Goal: Task Accomplishment & Management: Complete application form

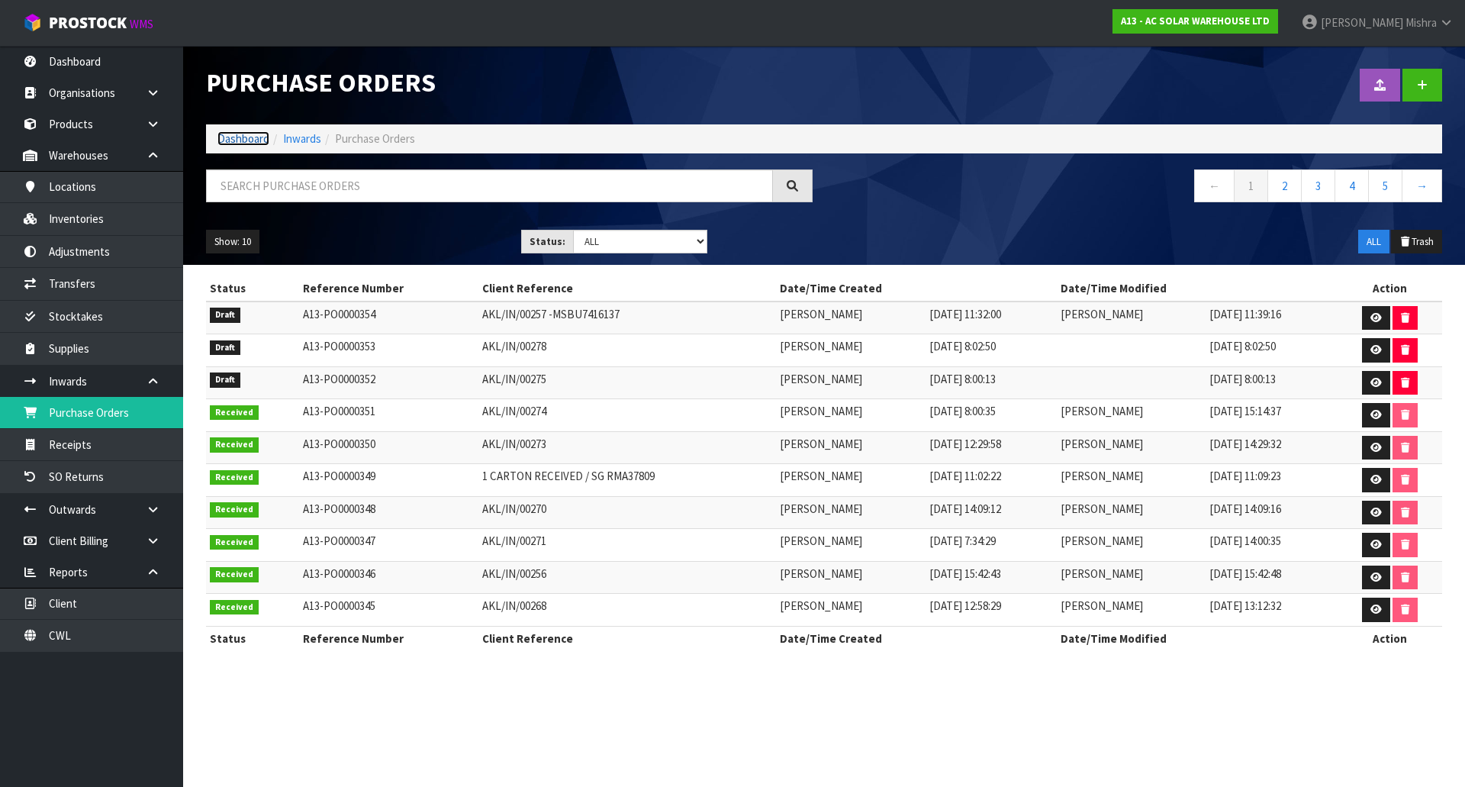
click at [234, 138] on link "Dashboard" at bounding box center [243, 138] width 52 height 14
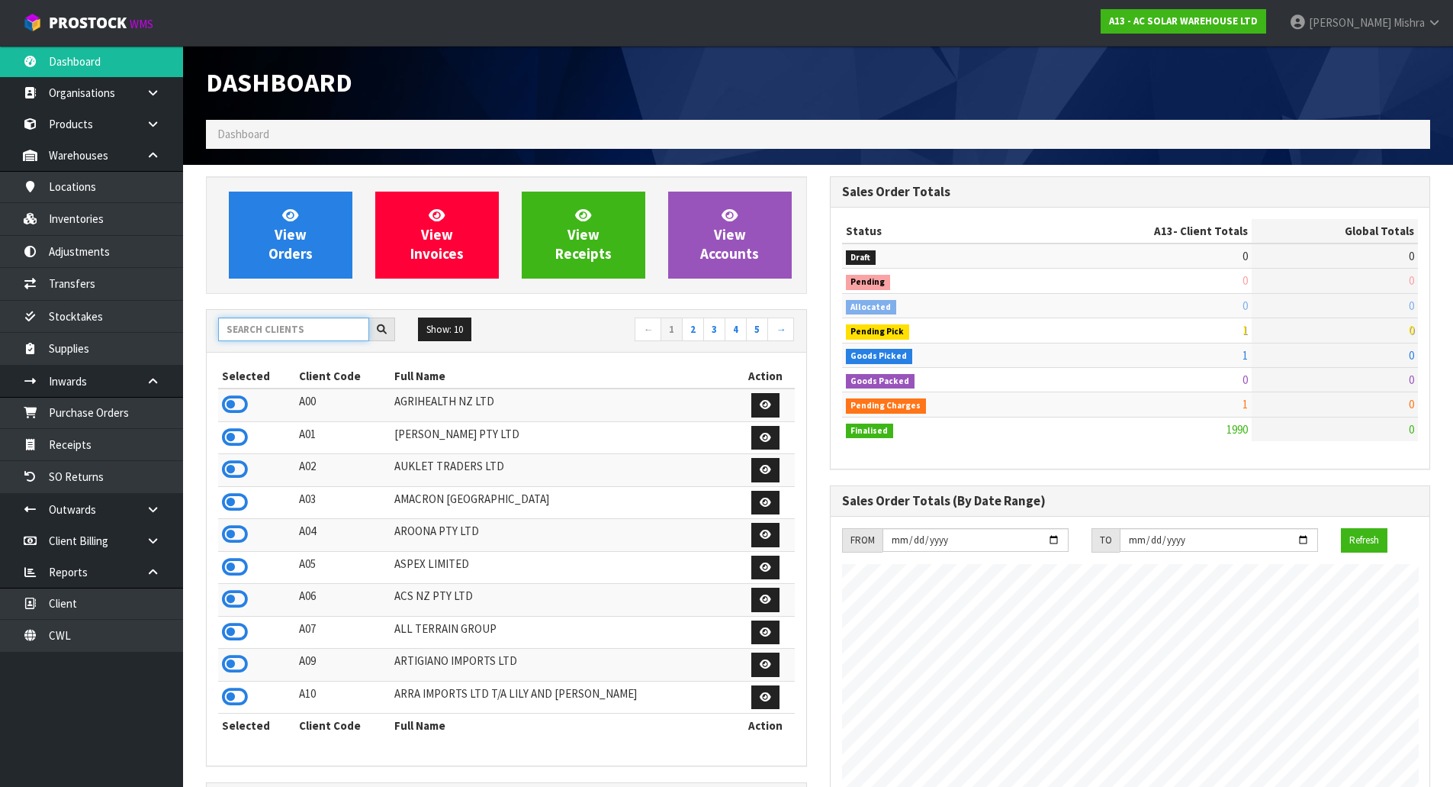
scroll to position [1205, 623]
click at [298, 337] on input "text" at bounding box center [293, 329] width 151 height 24
type input "C"
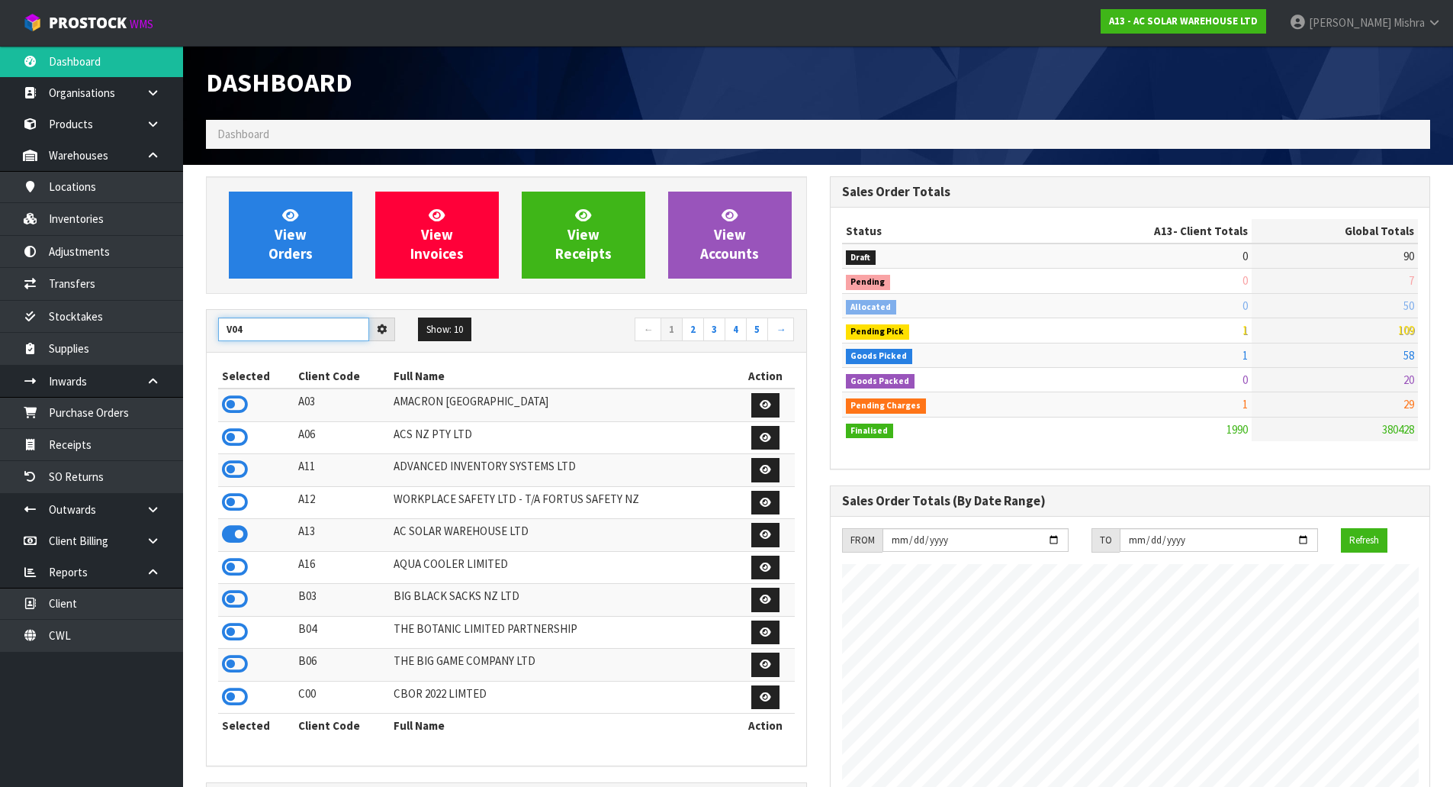
type input "V04"
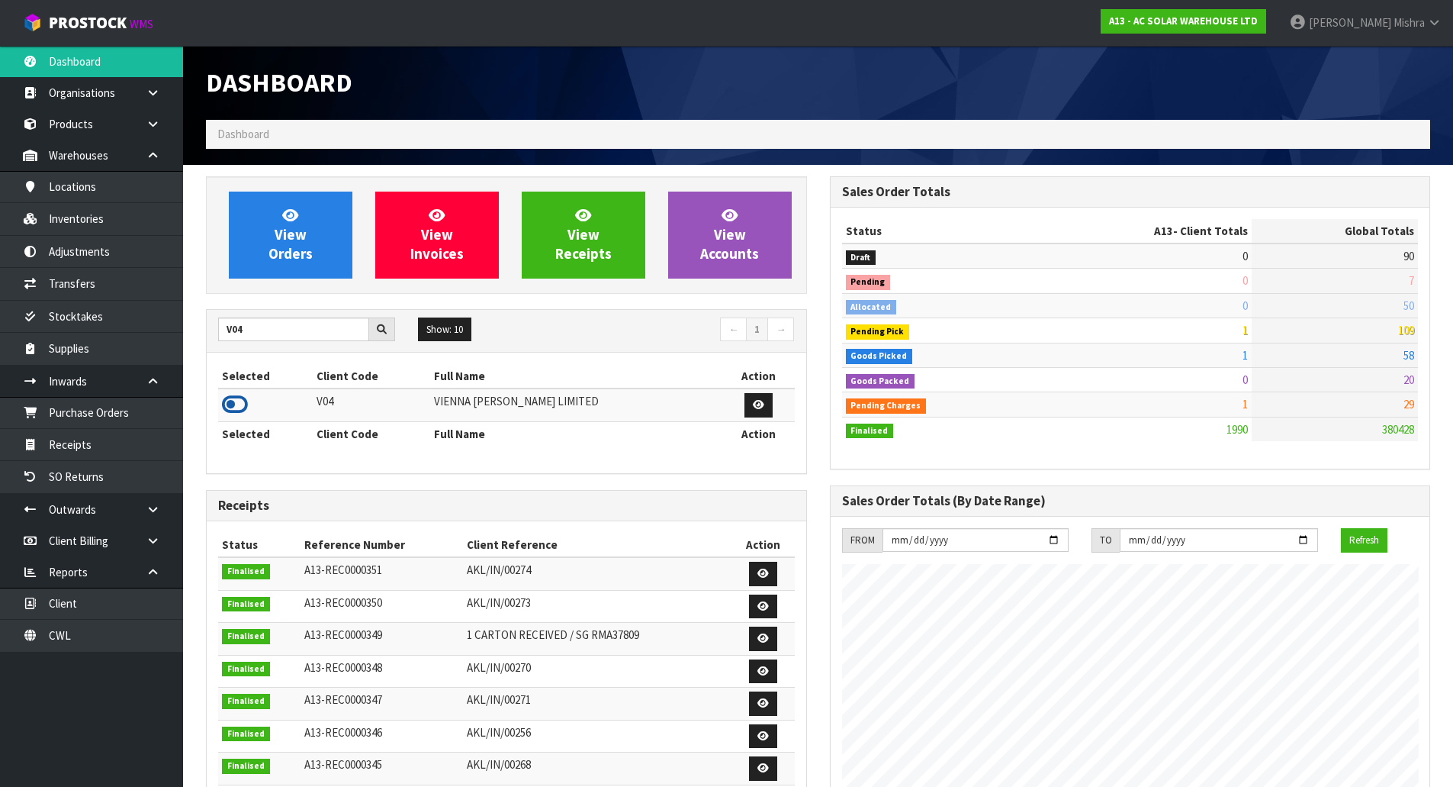
click at [233, 394] on icon at bounding box center [235, 404] width 26 height 23
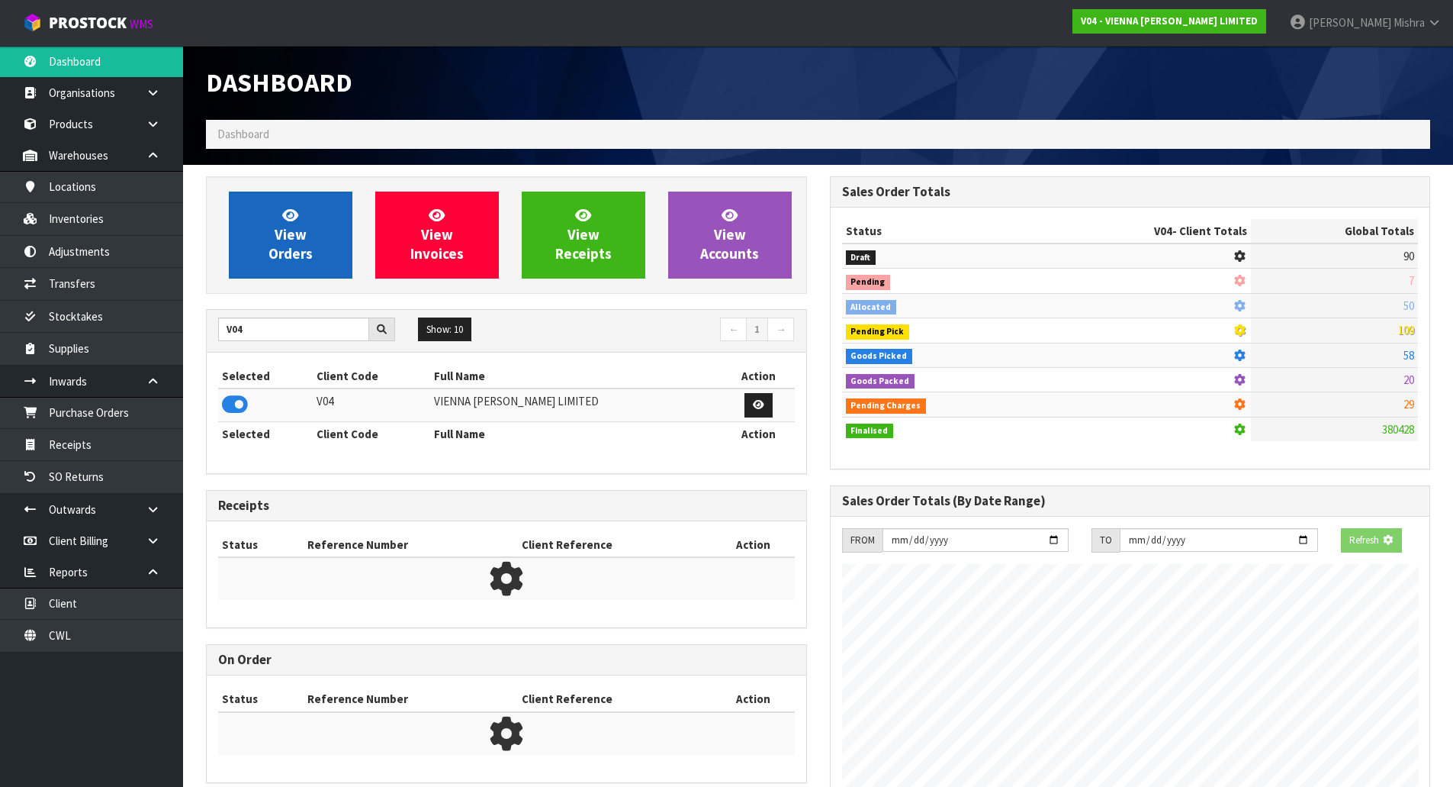
scroll to position [951, 623]
click at [290, 249] on span "View Orders" at bounding box center [291, 234] width 44 height 57
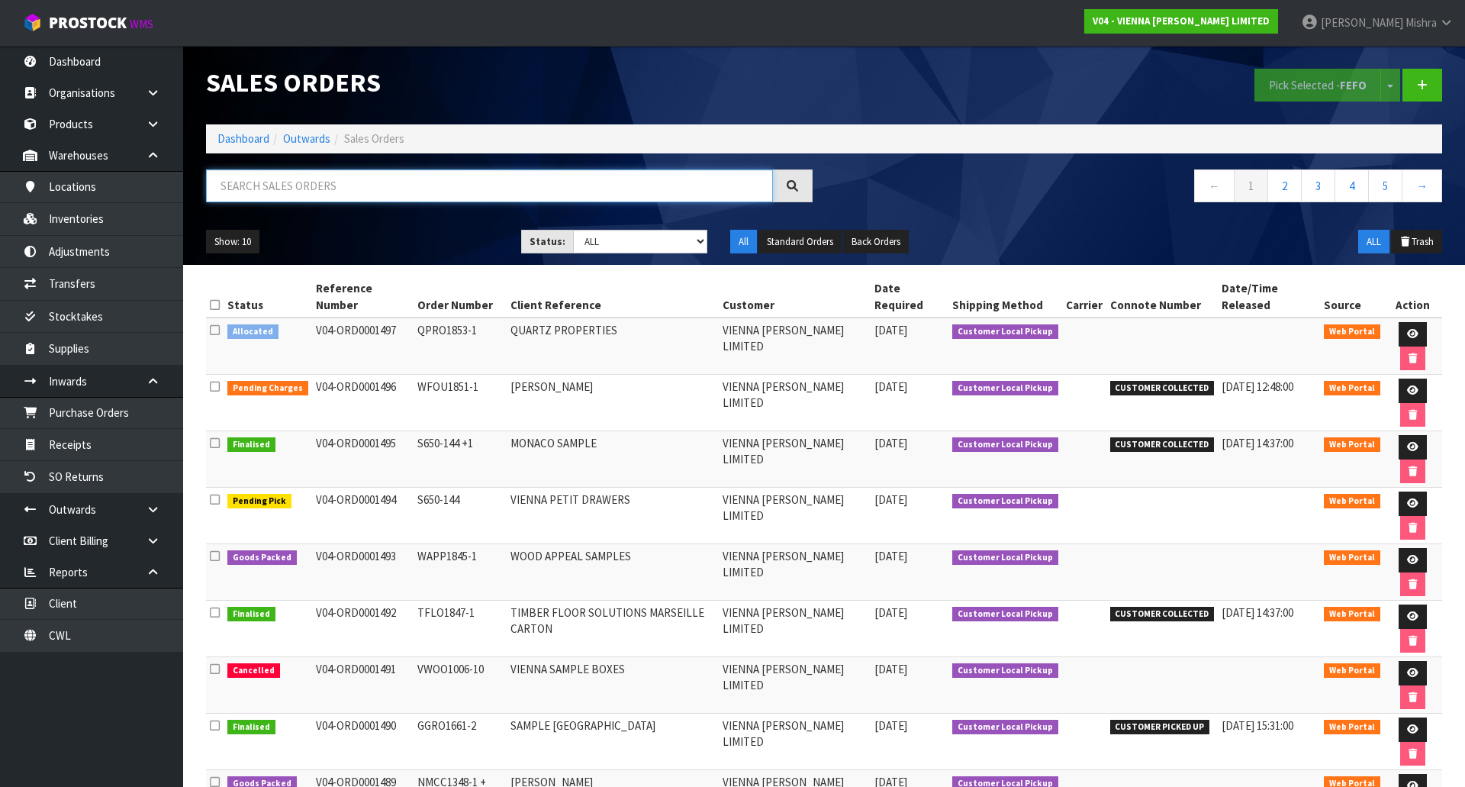
click at [452, 187] on input "text" at bounding box center [489, 185] width 567 height 33
type input "1451"
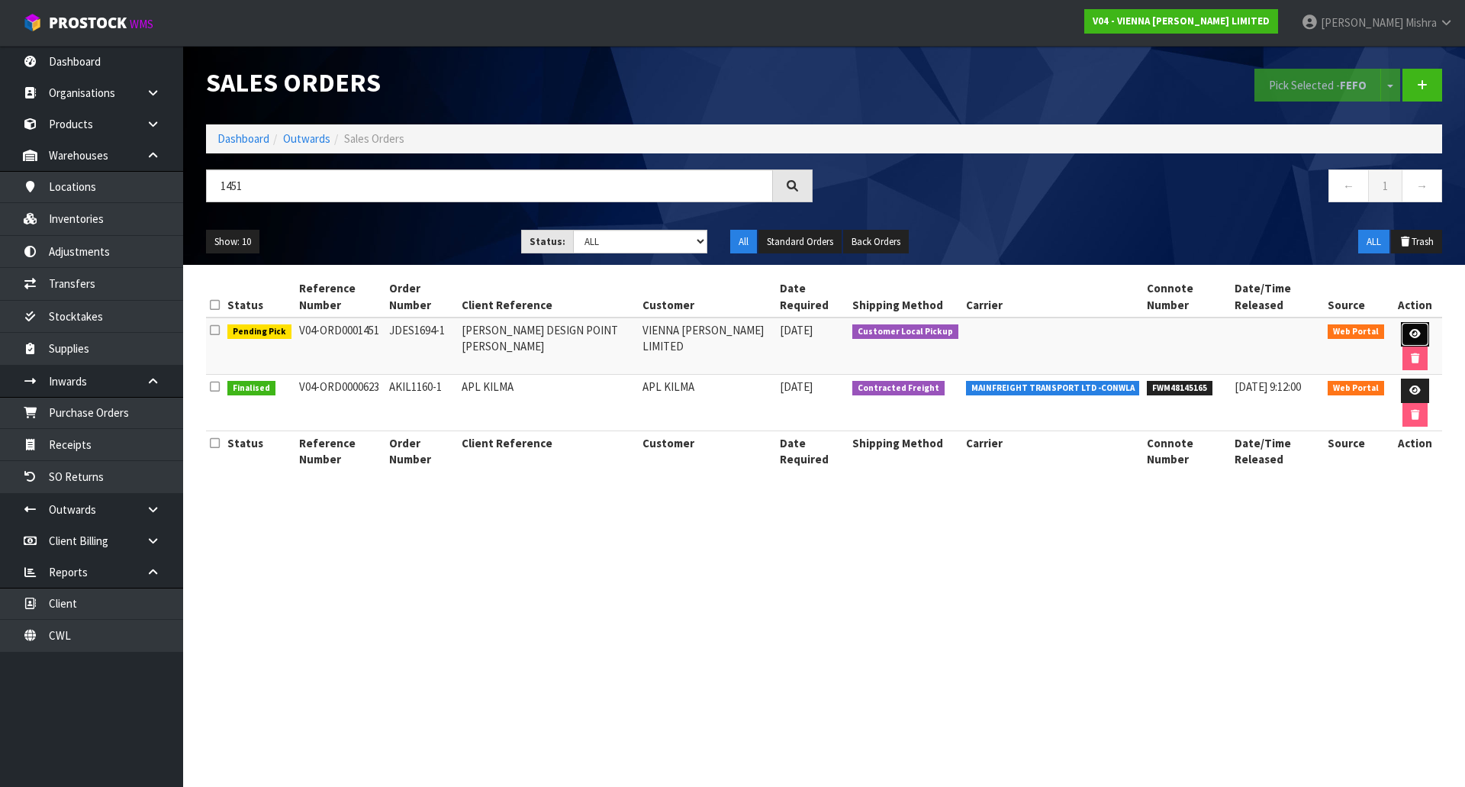
click at [1413, 323] on link at bounding box center [1415, 334] width 28 height 24
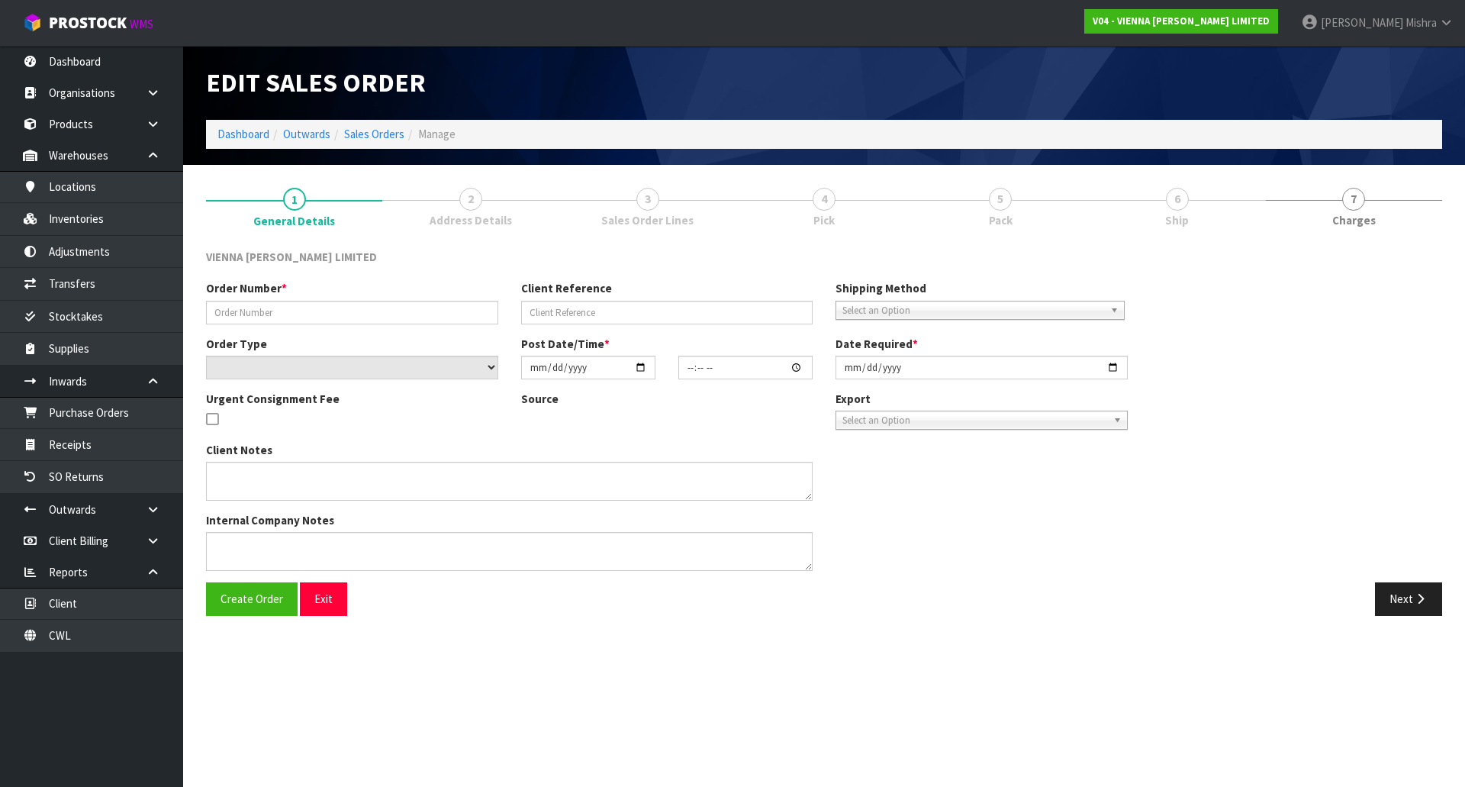
type input "JDES1694-1"
type input "[PERSON_NAME] DESIGN POINT [PERSON_NAME]"
select select "number:0"
type input "[DATE]"
type input "11:13:00.000"
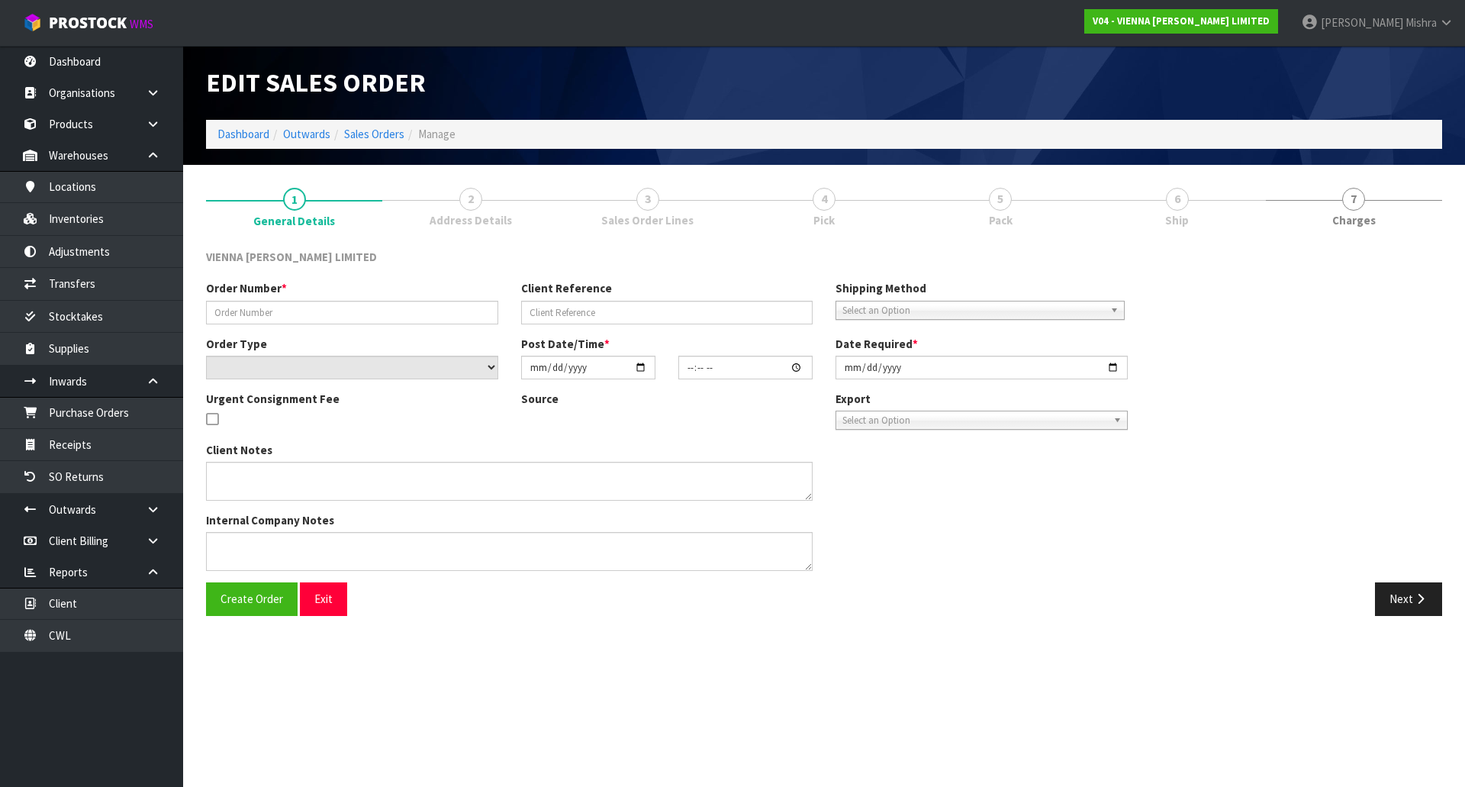
type input "[DATE]"
type textarea "[PERSON_NAME] DESIGN POINT [PERSON_NAME] DELIVERY DATE, 15TH OR [DATE]. ORDER 1…"
type textarea "CAN WE PLEASE BOOK THE CWL TRUCK FOR THIS DELIVERY TO [GEOGRAPHIC_DATA][PERSON_…"
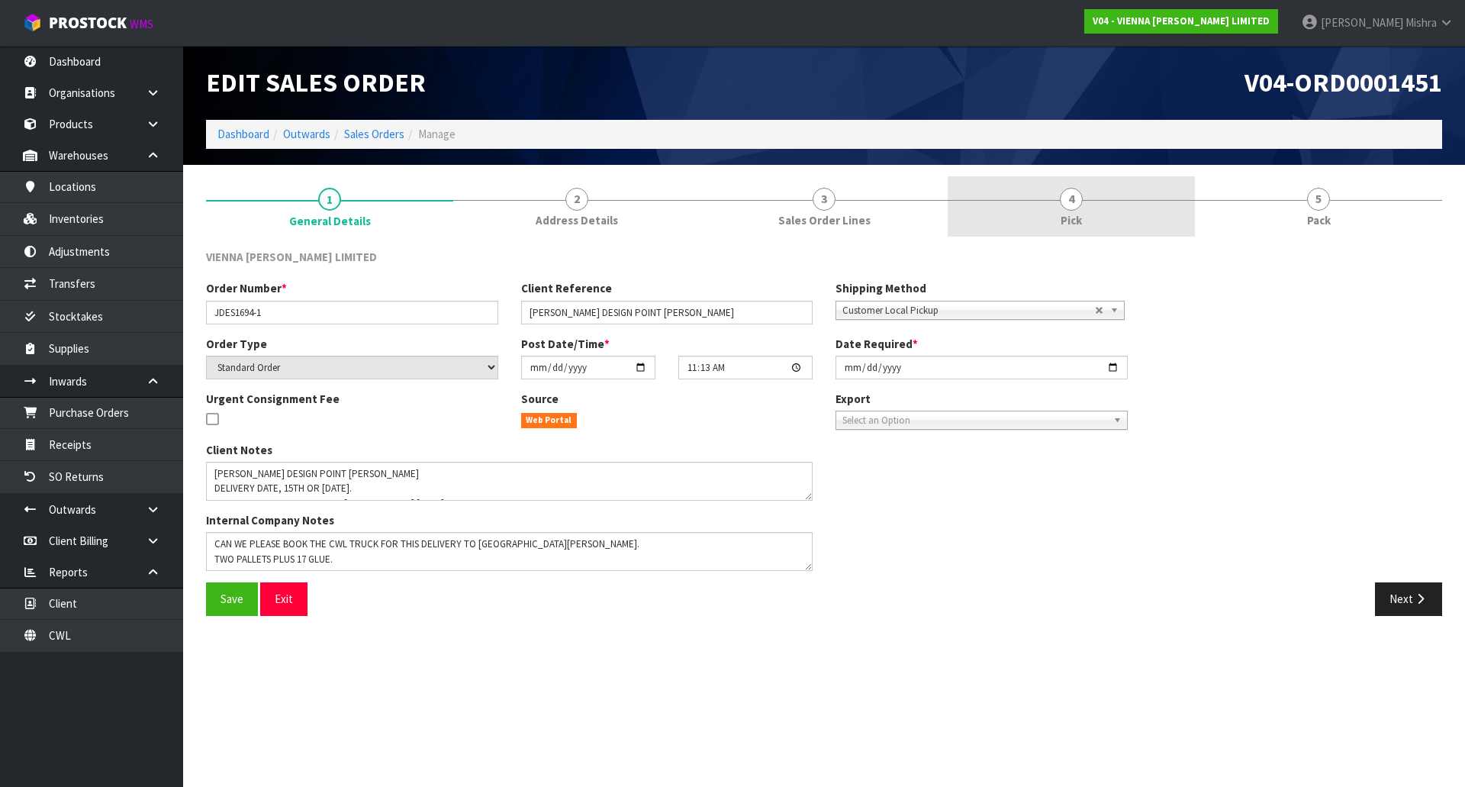
click at [1157, 217] on link "4 Pick" at bounding box center [1071, 206] width 247 height 60
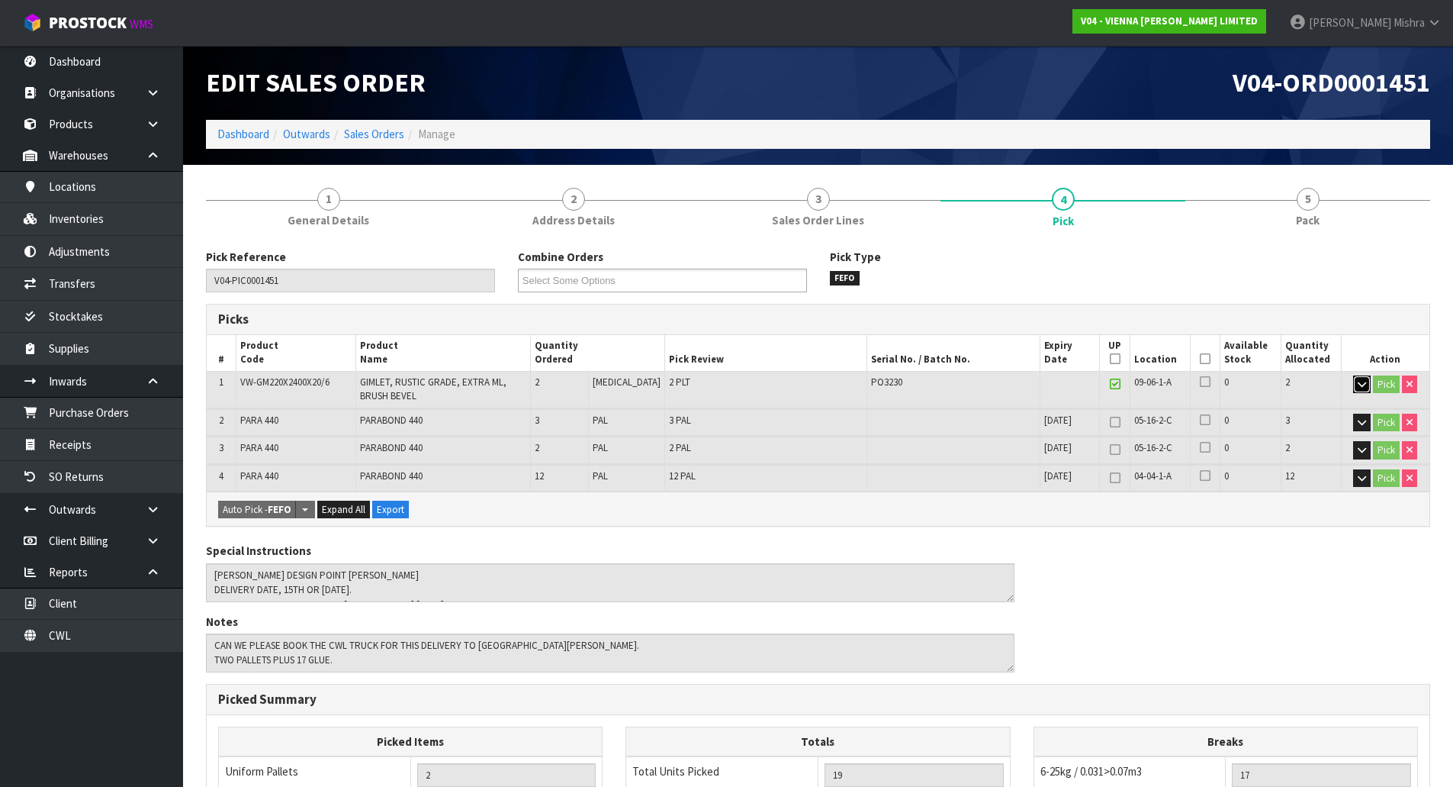
click at [1353, 384] on button "button" at bounding box center [1362, 384] width 18 height 18
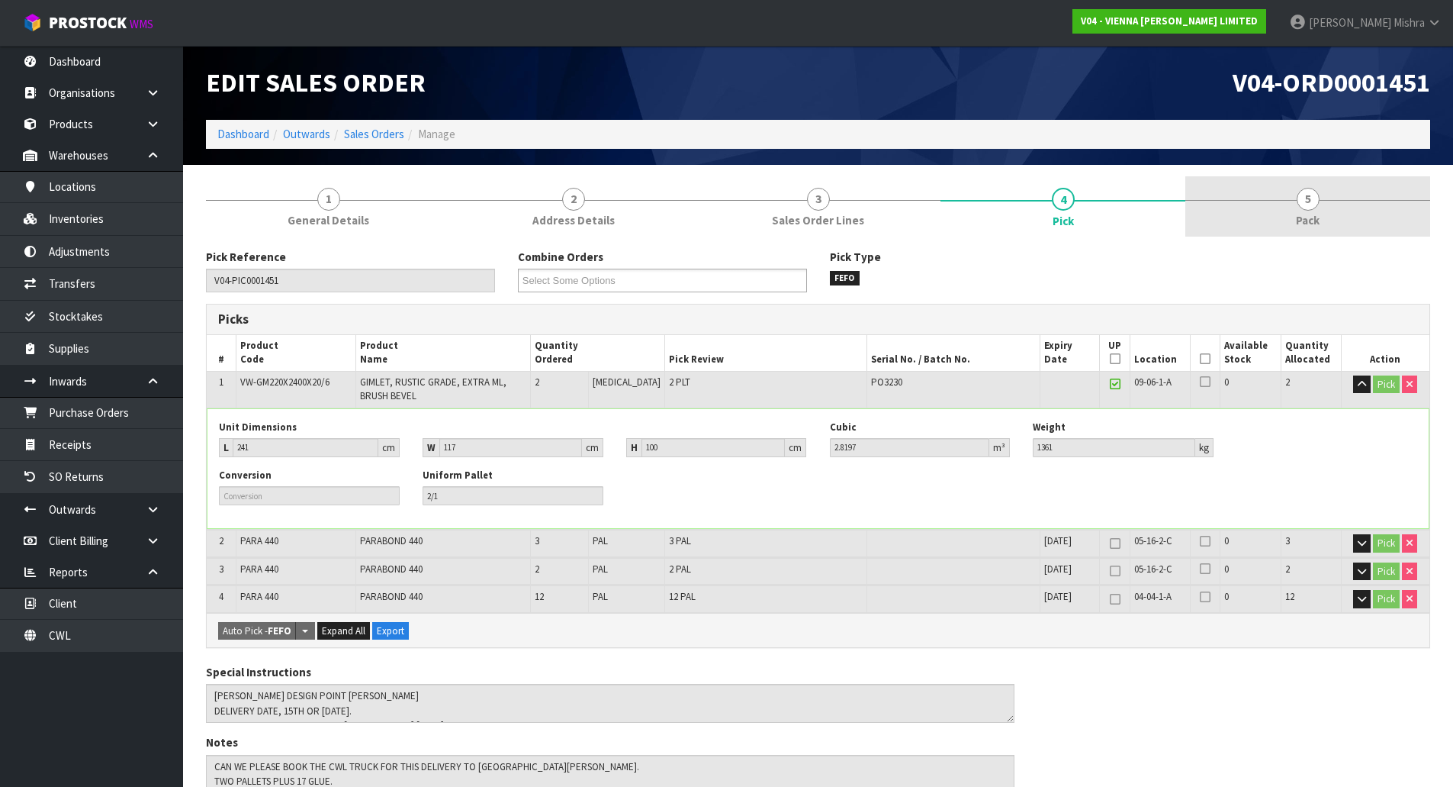
click at [1341, 217] on link "5 Pack" at bounding box center [1308, 206] width 245 height 60
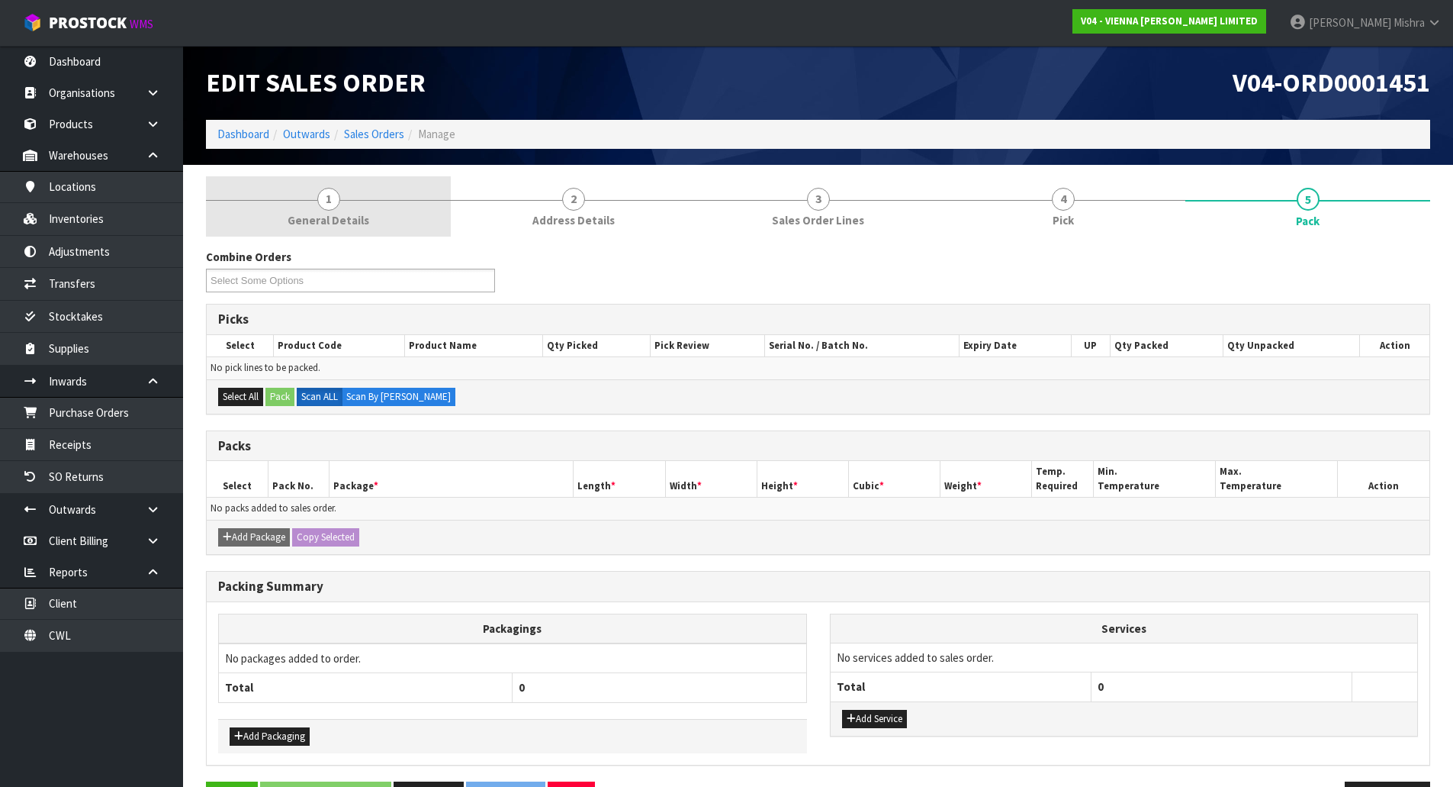
click at [329, 208] on span "1" at bounding box center [328, 199] width 23 height 23
